Goal: Information Seeking & Learning: Find contact information

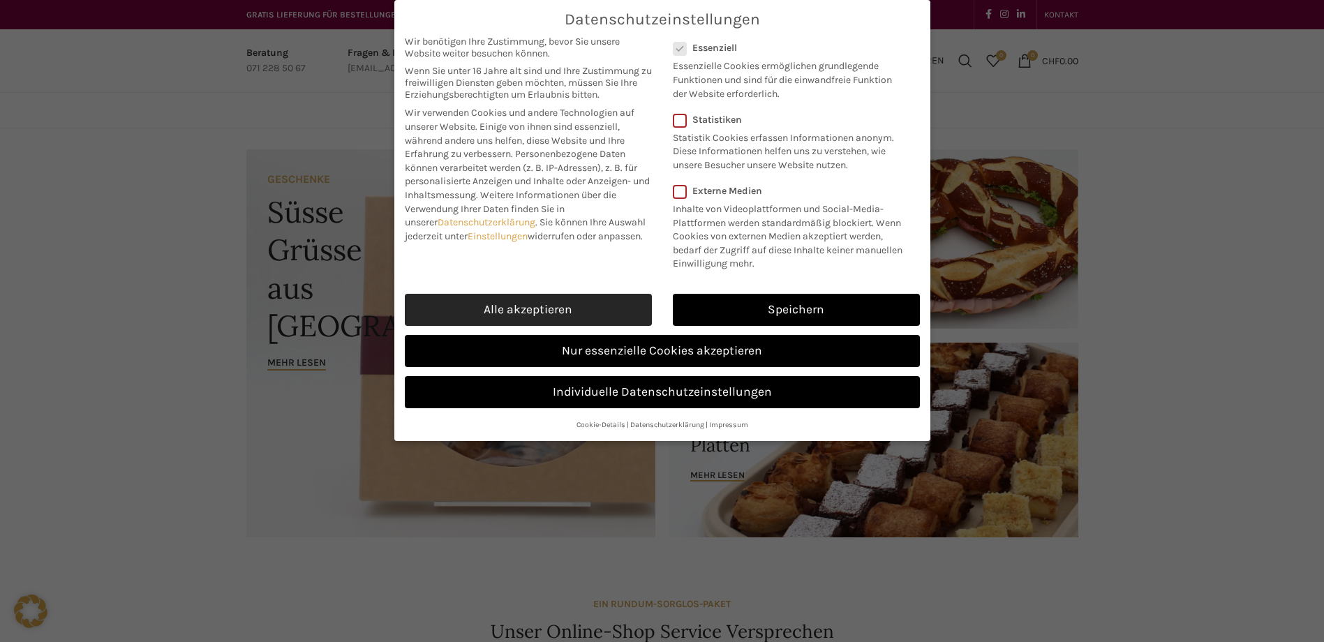
click at [588, 301] on link "Alle akzeptieren" at bounding box center [528, 310] width 247 height 32
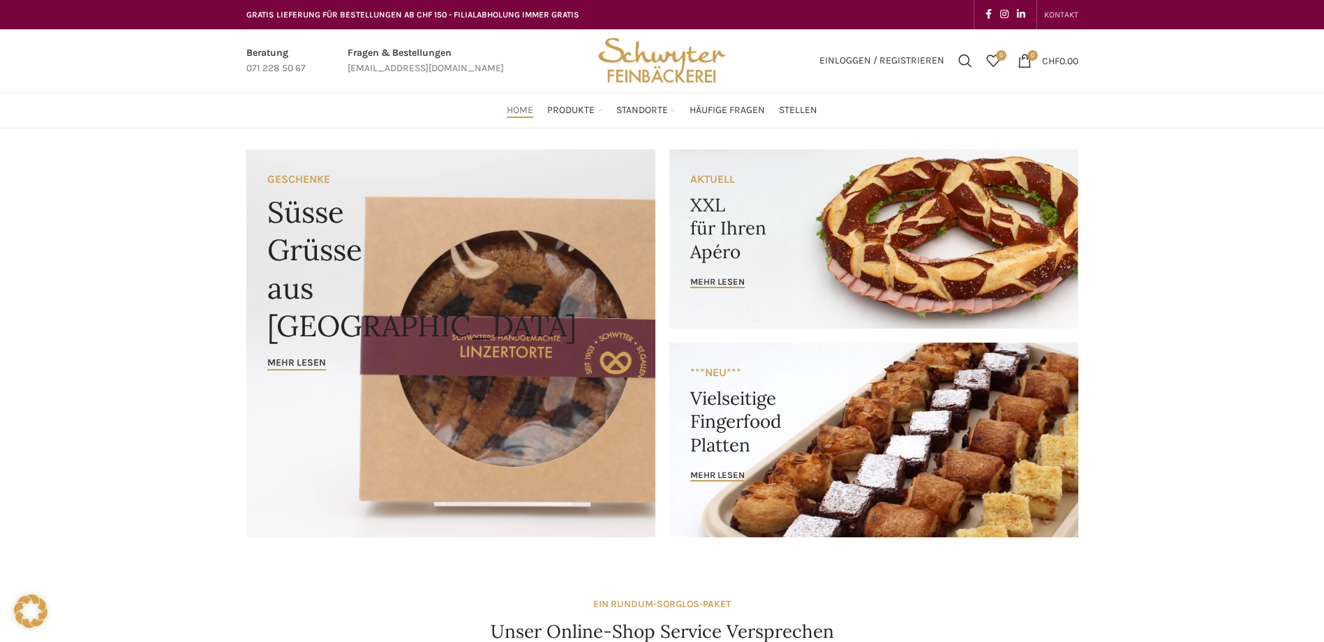
click at [1070, 11] on span "KONTAKT" at bounding box center [1061, 15] width 34 height 10
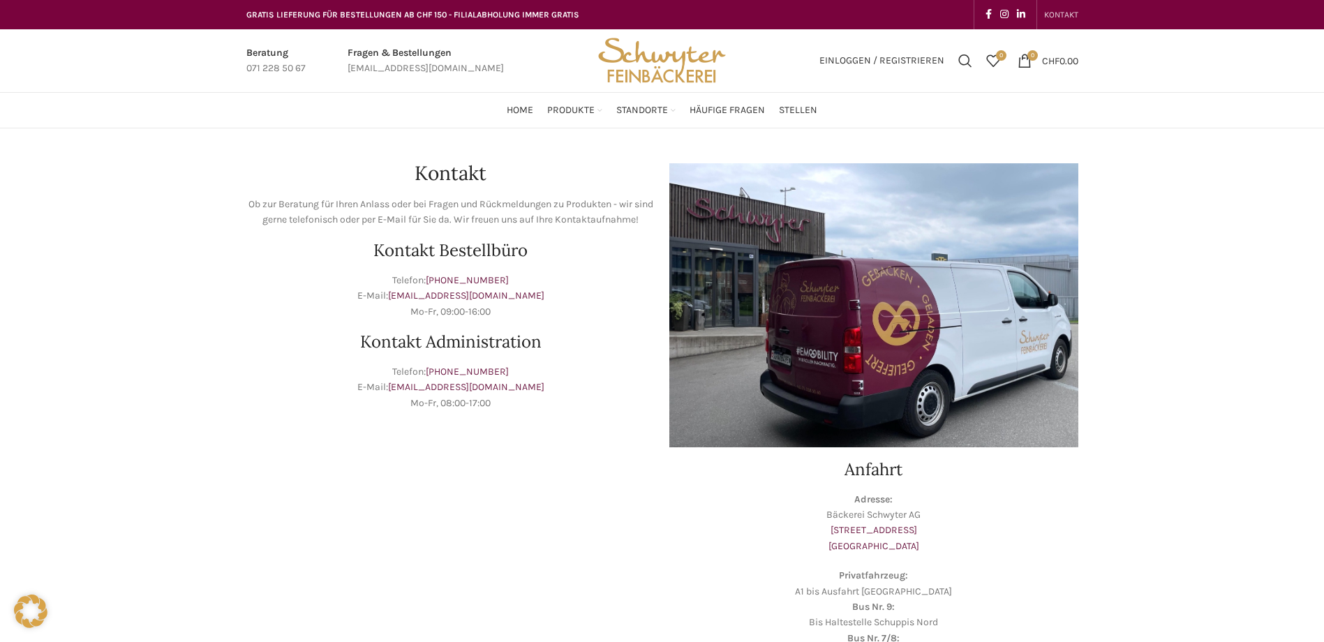
scroll to position [70, 0]
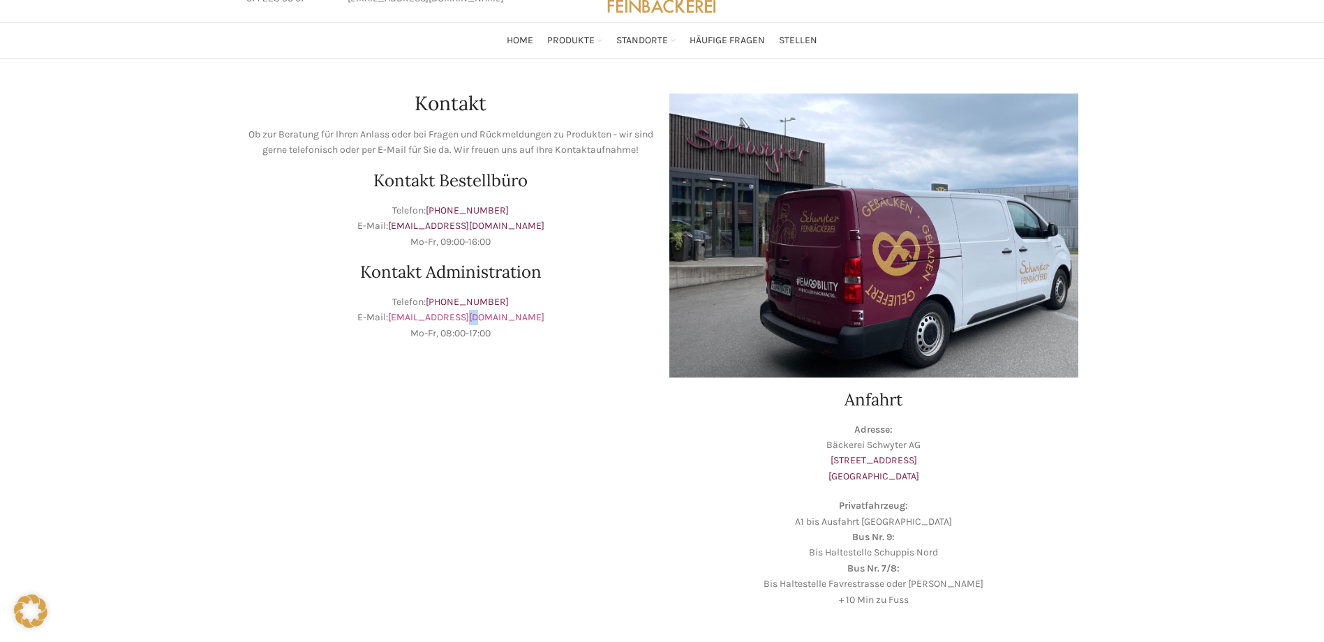
drag, startPoint x: 537, startPoint y: 313, endPoint x: 498, endPoint y: 312, distance: 39.1
click at [498, 312] on p "Telefon: [PHONE_NUMBER] E-Mail: [EMAIL_ADDRESS][DOMAIN_NAME] Mo-Fr, 08:00-17:00" at bounding box center [450, 317] width 409 height 47
drag, startPoint x: 498, startPoint y: 312, endPoint x: 526, endPoint y: 324, distance: 31.2
click at [526, 324] on p "Telefon: [PHONE_NUMBER] E-Mail: [EMAIL_ADDRESS][DOMAIN_NAME] Mo-Fr, 08:00-17:00" at bounding box center [450, 317] width 409 height 47
drag, startPoint x: 527, startPoint y: 320, endPoint x: 422, endPoint y: 322, distance: 104.7
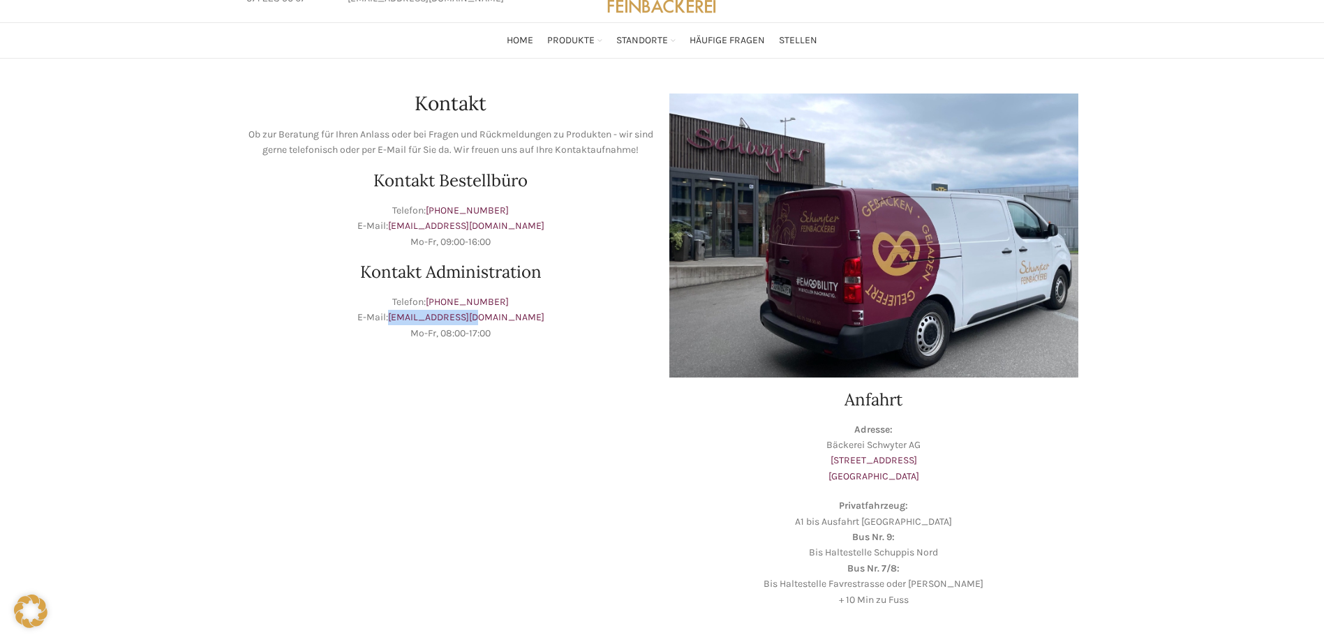
click at [422, 322] on p "Telefon: [PHONE_NUMBER] E-Mail: [EMAIL_ADDRESS][DOMAIN_NAME] Mo-Fr, 08:00-17:00" at bounding box center [450, 317] width 409 height 47
copy link "[EMAIL_ADDRESS][DOMAIN_NAME]"
